Goal: Task Accomplishment & Management: Manage account settings

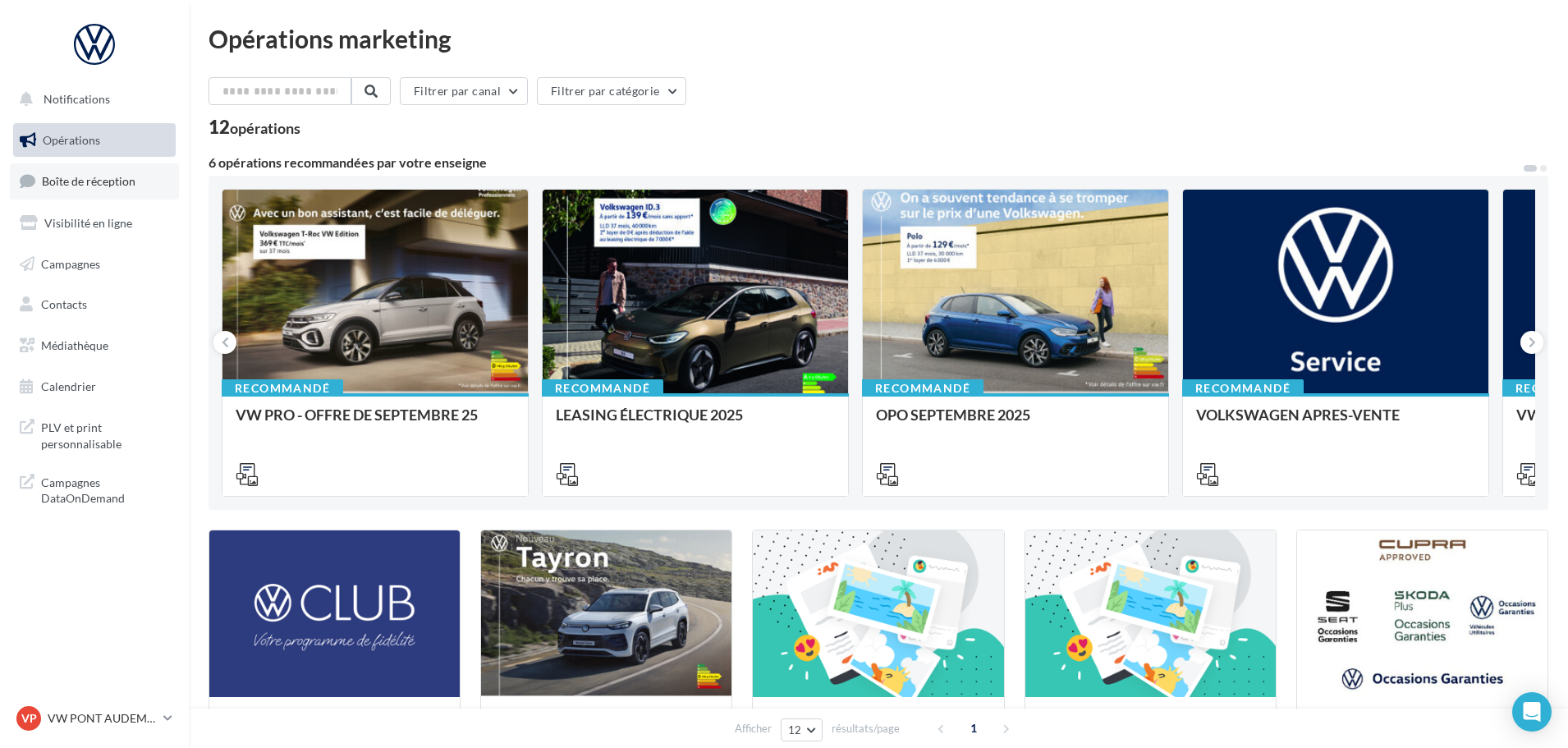
click at [85, 171] on link "Boîte de réception" at bounding box center [94, 180] width 169 height 35
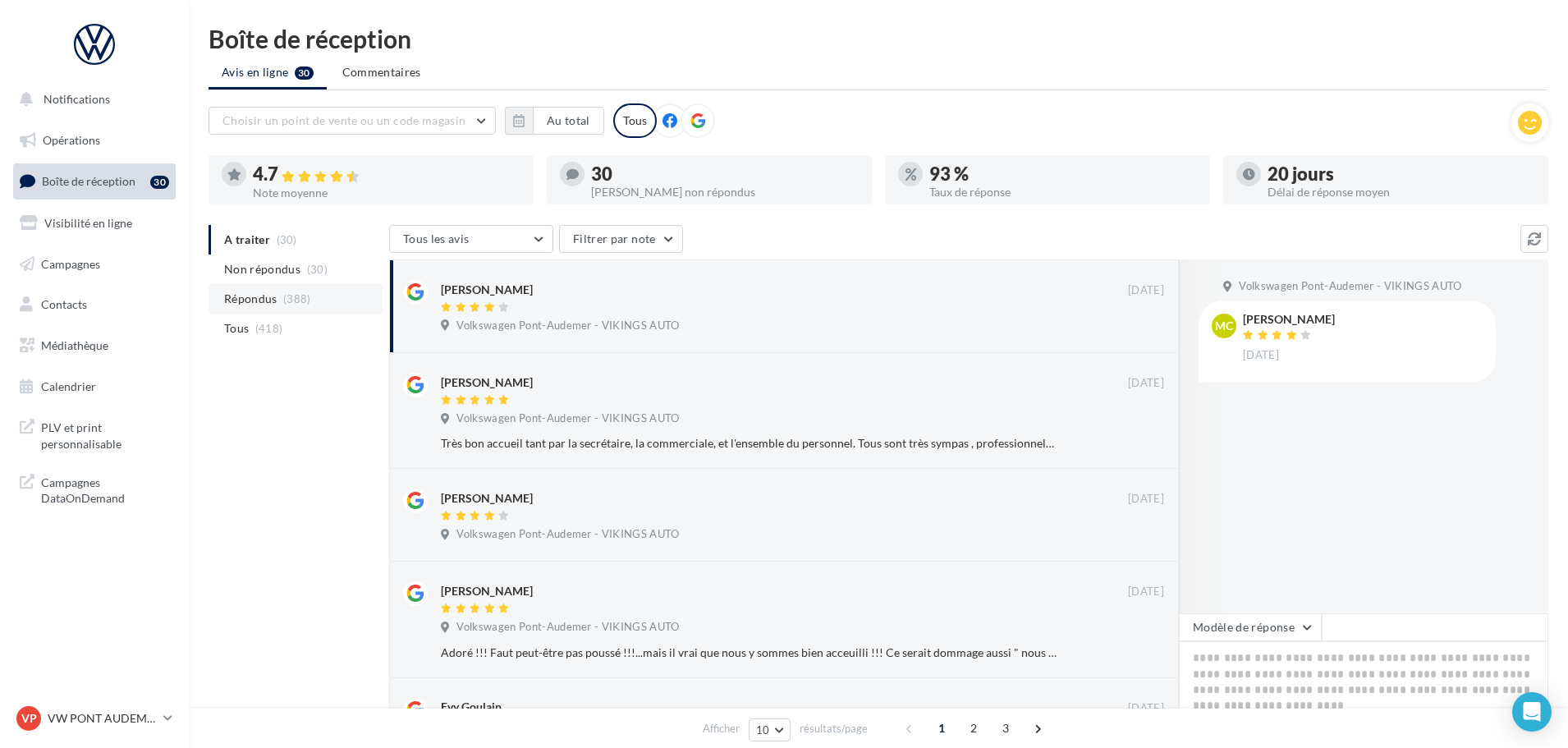
click at [278, 288] on li "Répondus (388)" at bounding box center [296, 298] width 174 height 29
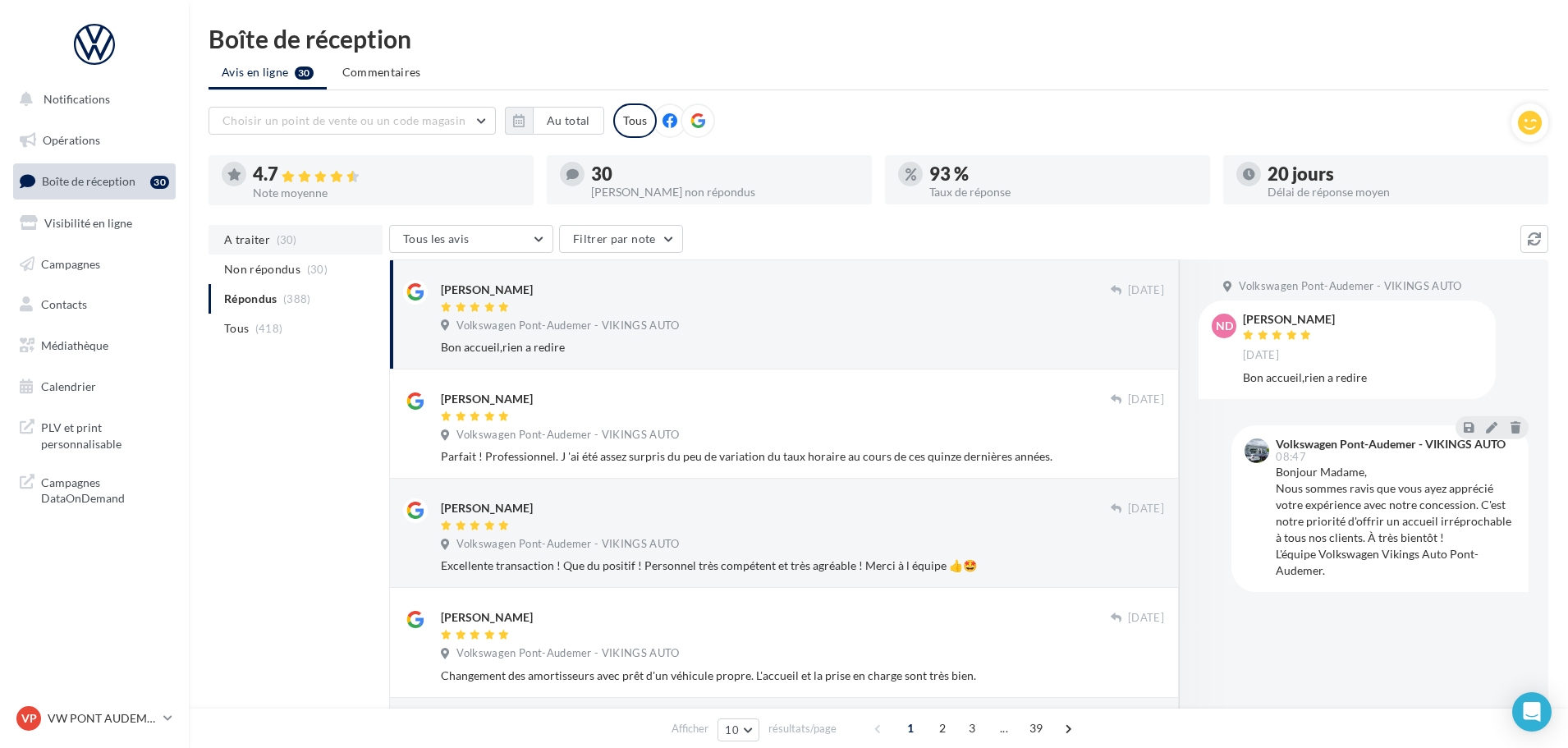
click at [278, 244] on span "(30)" at bounding box center [287, 239] width 21 height 13
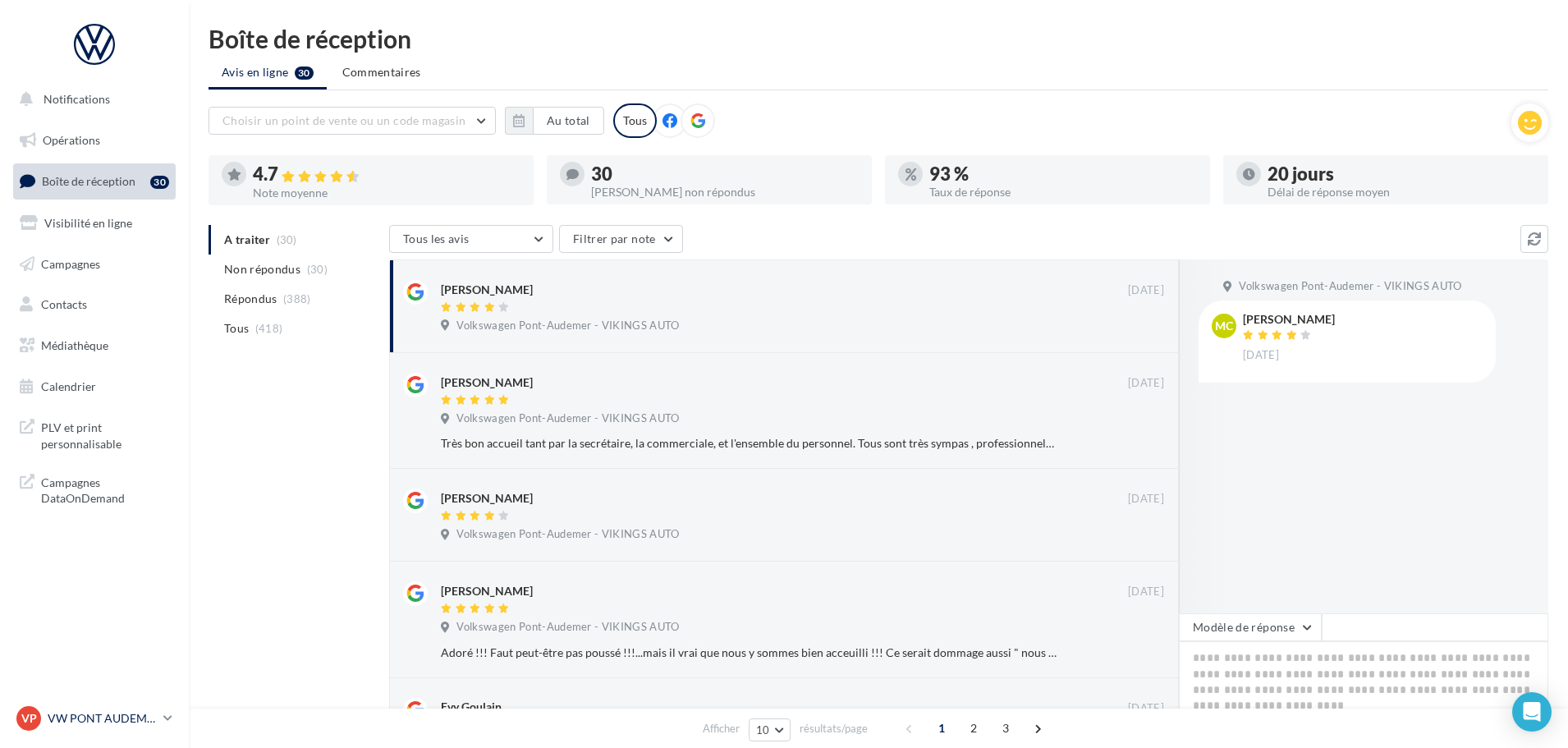
drag, startPoint x: 105, startPoint y: 721, endPoint x: 111, endPoint y: 704, distance: 18.0
click at [105, 718] on p "VW PONT AUDEMER" at bounding box center [102, 718] width 109 height 16
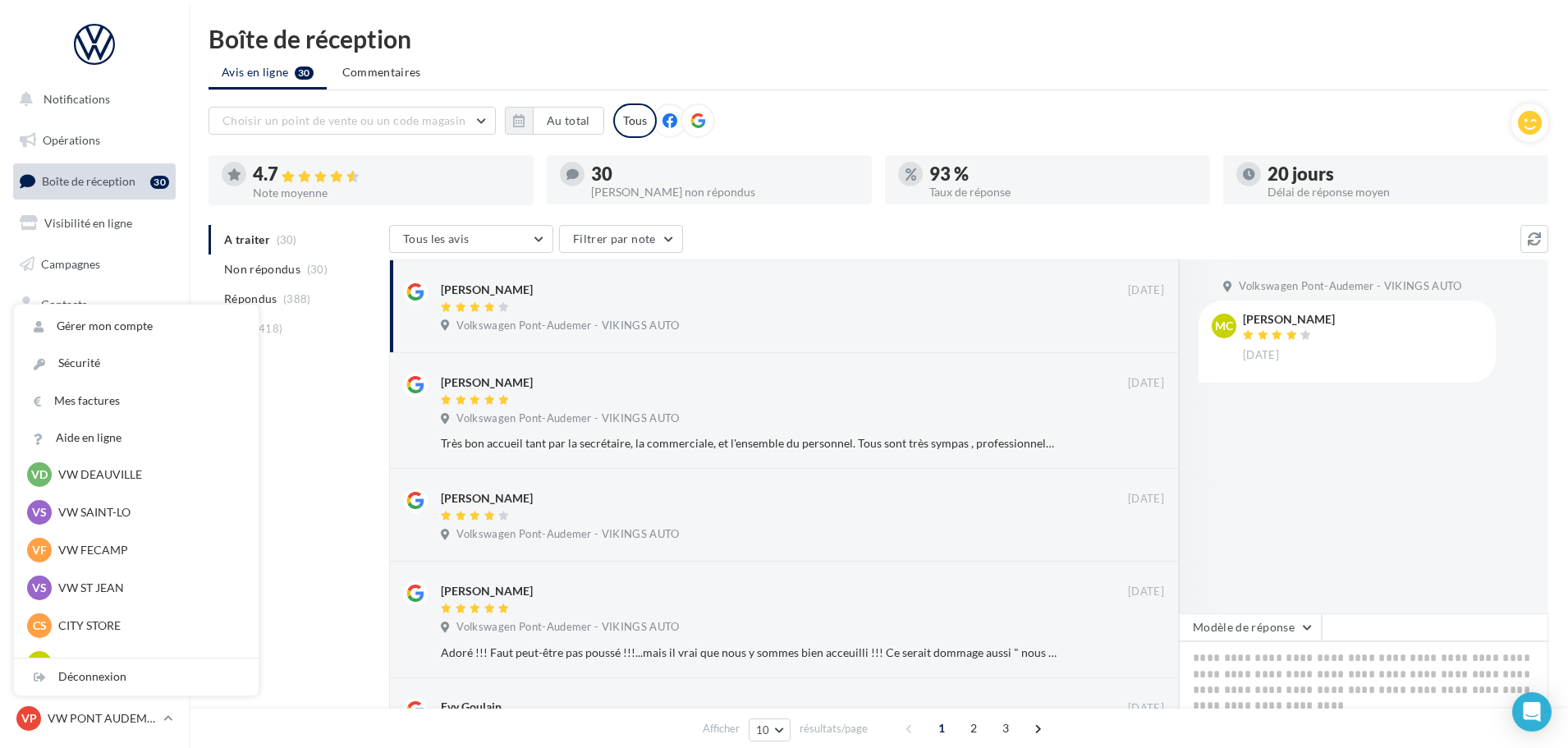
scroll to position [246, 0]
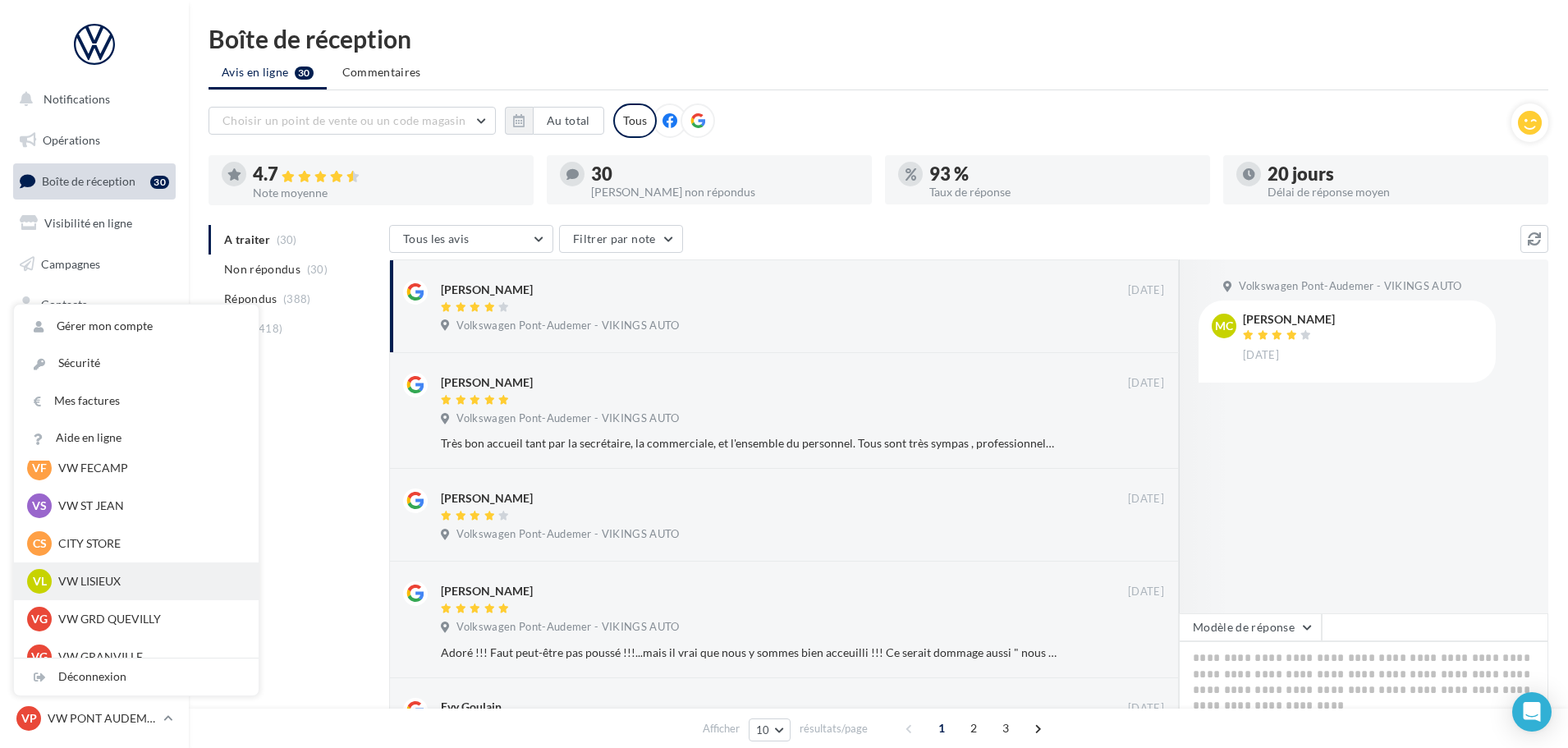
click at [109, 579] on p "VW LISIEUX" at bounding box center [148, 581] width 180 height 16
